Goal: Find specific page/section: Find specific page/section

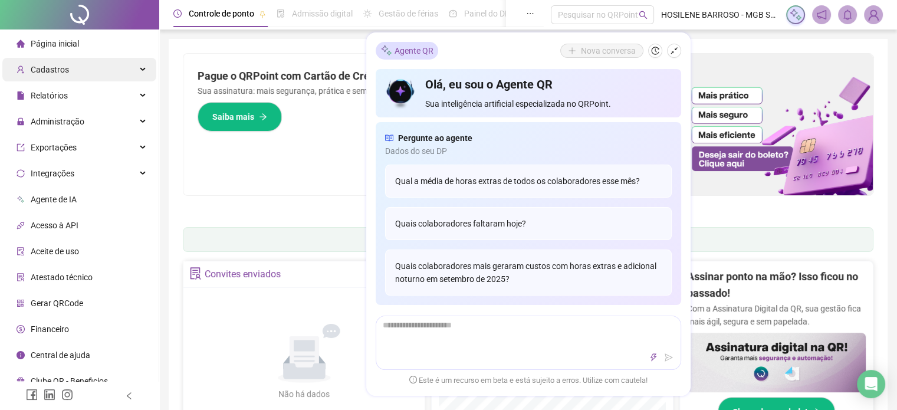
click at [82, 61] on div "Cadastros" at bounding box center [79, 70] width 154 height 24
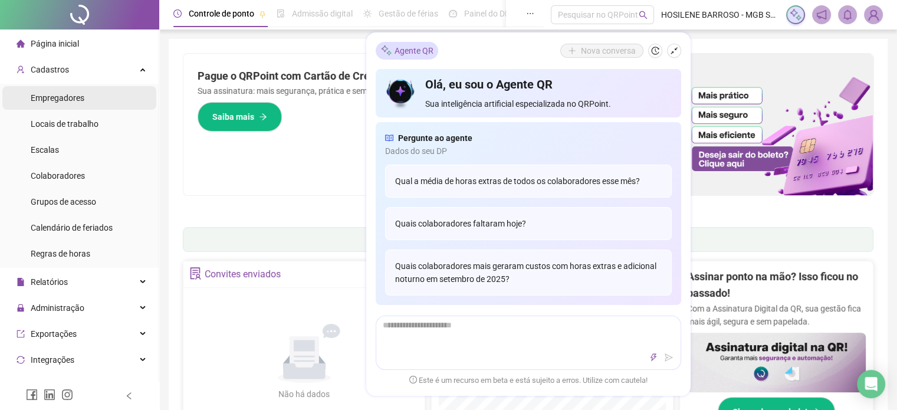
click at [77, 97] on span "Empregadores" at bounding box center [58, 97] width 54 height 9
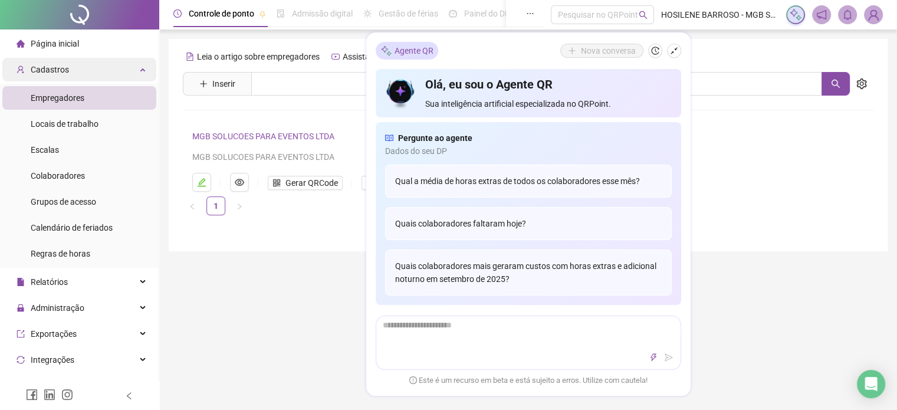
click at [77, 78] on div "Cadastros" at bounding box center [79, 70] width 154 height 24
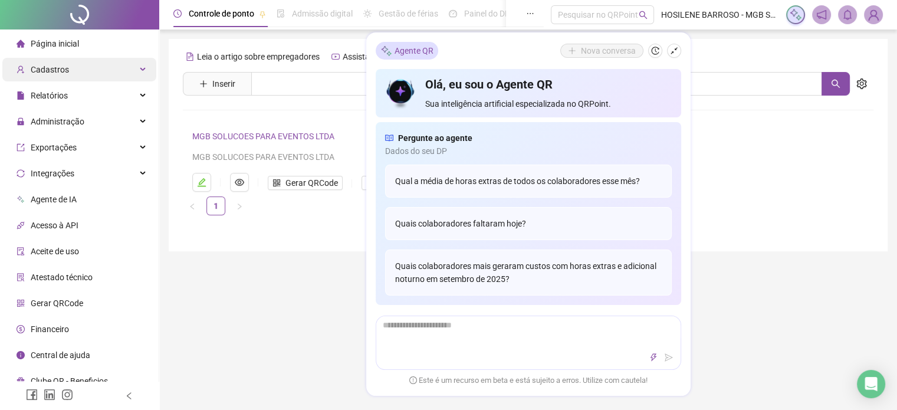
click at [77, 78] on div "Cadastros" at bounding box center [79, 70] width 154 height 24
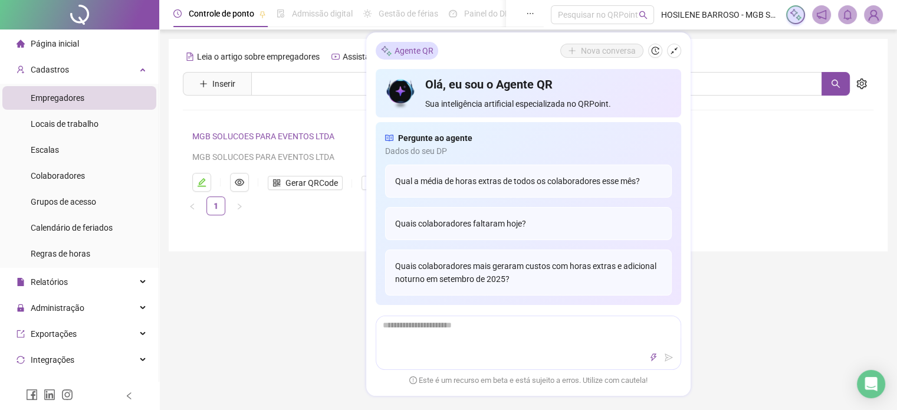
click at [61, 47] on span "Página inicial" at bounding box center [55, 43] width 48 height 9
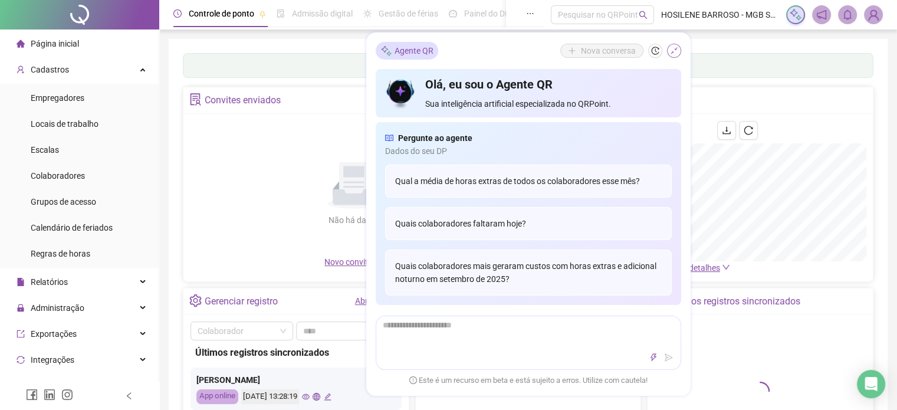
click at [671, 47] on button "button" at bounding box center [674, 51] width 14 height 14
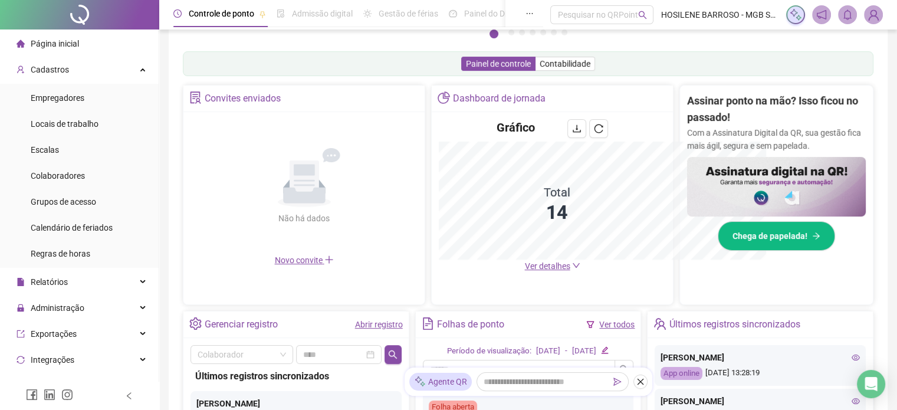
scroll to position [350, 0]
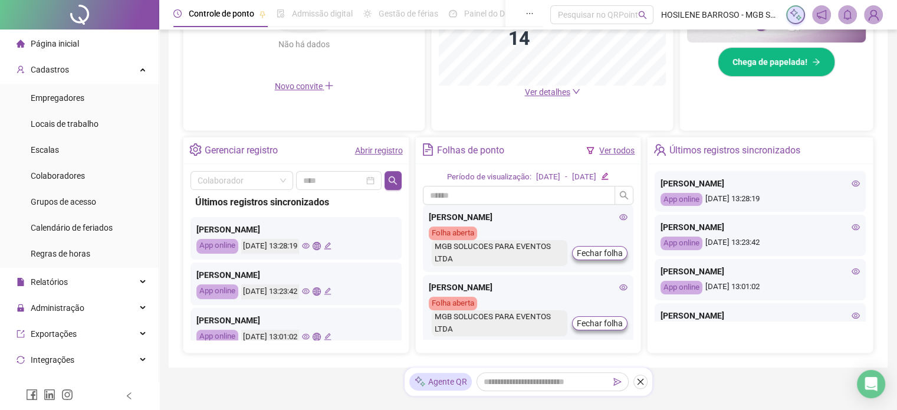
click at [861, 168] on div "[PERSON_NAME] App online [DATE] 13:28:19 [PERSON_NAME] App online [DATE] 13:23:…" at bounding box center [760, 249] width 225 height 170
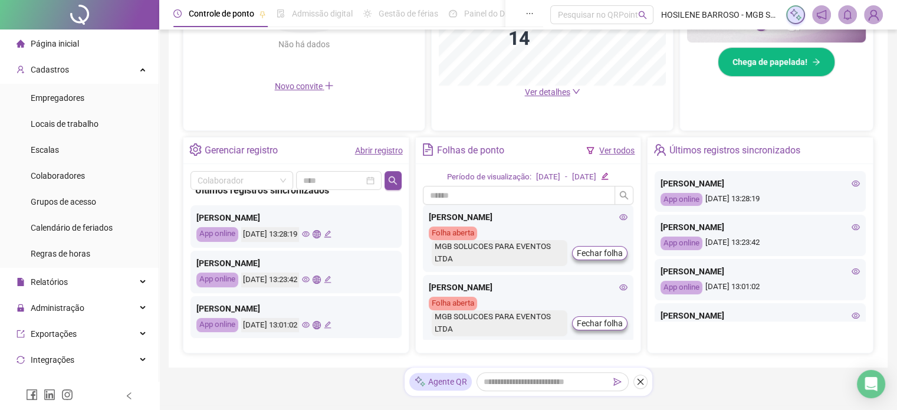
scroll to position [0, 0]
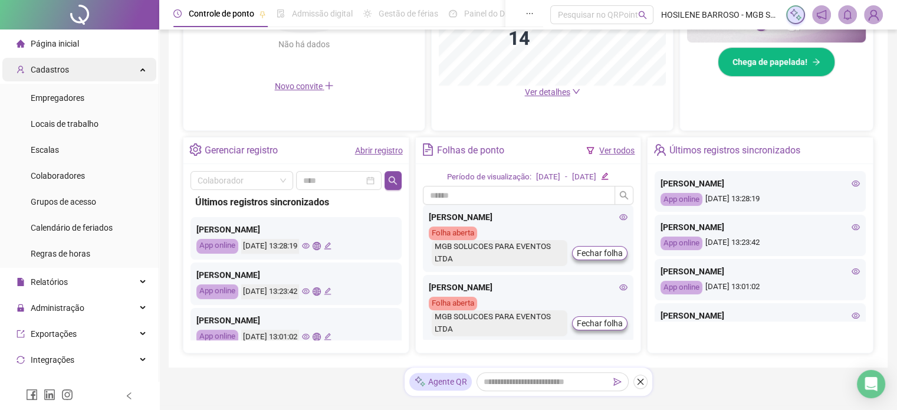
click at [136, 70] on div "Cadastros" at bounding box center [79, 70] width 154 height 24
